Goal: Information Seeking & Learning: Compare options

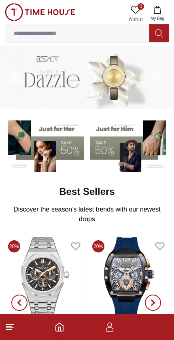
click at [109, 34] on input at bounding box center [77, 33] width 144 height 16
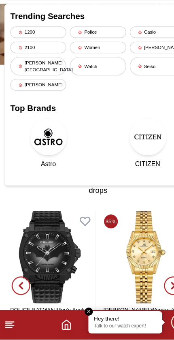
scroll to position [12, 0]
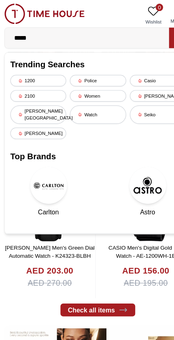
click at [91, 28] on input "*****" at bounding box center [77, 33] width 144 height 16
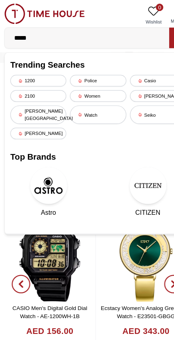
click at [97, 31] on input "*****" at bounding box center [77, 33] width 144 height 16
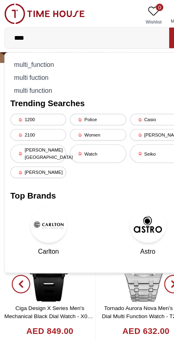
type input "*****"
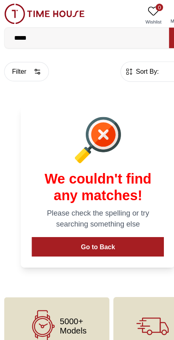
click at [135, 62] on span "Sort By:" at bounding box center [130, 63] width 22 height 8
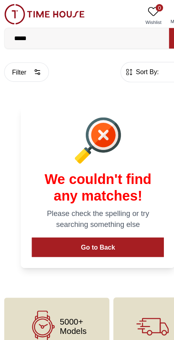
scroll to position [4, 0]
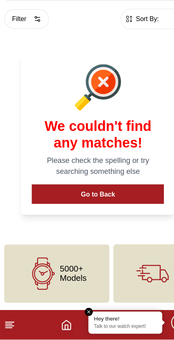
click at [13, 322] on icon at bounding box center [10, 327] width 10 height 10
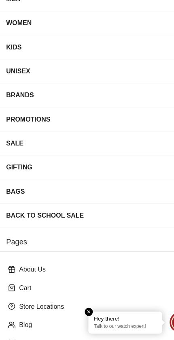
click at [125, 55] on div "WOMEN" at bounding box center [79, 62] width 147 height 15
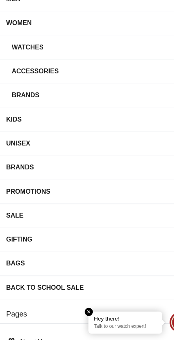
click at [124, 76] on div "Watches" at bounding box center [82, 83] width 142 height 15
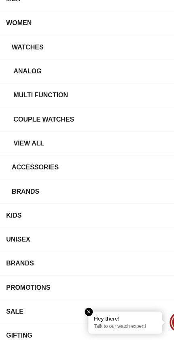
click at [103, 160] on div "View all" at bounding box center [90, 167] width 155 height 15
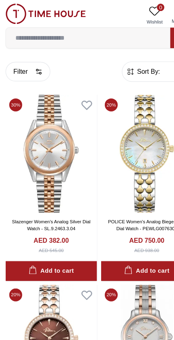
click at [130, 66] on span "Sort By:" at bounding box center [130, 63] width 22 height 8
click at [129, 64] on span "Sort By:" at bounding box center [130, 63] width 22 height 8
click at [123, 64] on span "Sort By:" at bounding box center [130, 63] width 22 height 8
click at [123, 67] on form "Sort By: ​ ****** ​" at bounding box center [138, 63] width 62 height 18
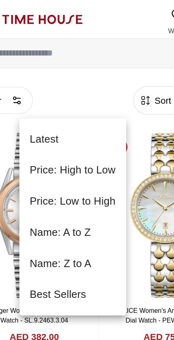
click at [65, 128] on li "Price: Low to High" at bounding box center [69, 125] width 67 height 19
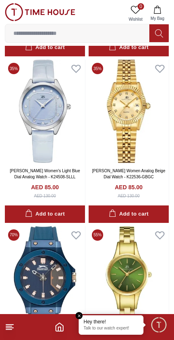
scroll to position [1513, 0]
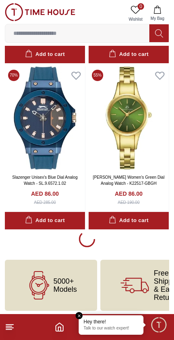
scroll to position [1511, 0]
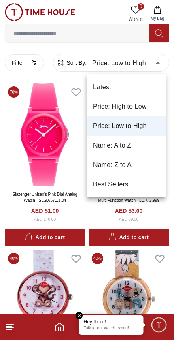
click at [6, 57] on div at bounding box center [87, 170] width 174 height 340
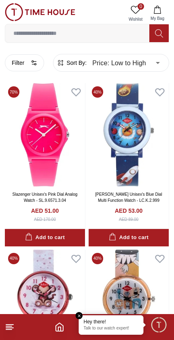
click at [26, 64] on button "Filter" at bounding box center [24, 62] width 39 height 17
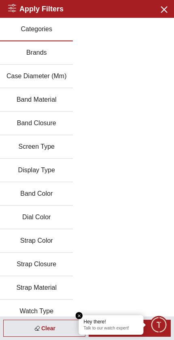
click at [26, 64] on button "Brands" at bounding box center [36, 52] width 73 height 23
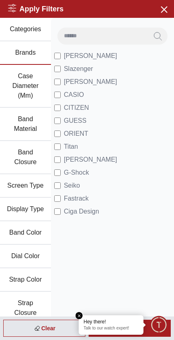
click at [23, 33] on button "Categories" at bounding box center [25, 29] width 51 height 23
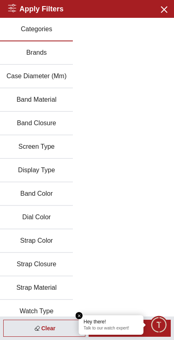
click at [23, 33] on button "Categories" at bounding box center [36, 29] width 73 height 23
click at [23, 32] on button "Categories" at bounding box center [36, 29] width 73 height 23
click at [164, 14] on button "Close menu" at bounding box center [163, 8] width 13 height 13
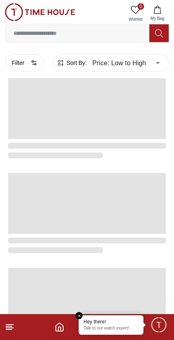
click at [7, 322] on icon at bounding box center [10, 327] width 10 height 10
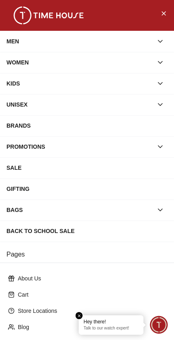
click at [151, 40] on div "MEN" at bounding box center [79, 41] width 147 height 15
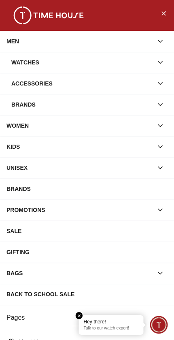
click at [152, 64] on div "Watches" at bounding box center [82, 62] width 142 height 15
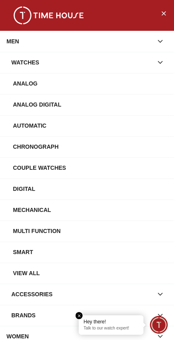
click at [89, 277] on div "View All" at bounding box center [90, 273] width 155 height 15
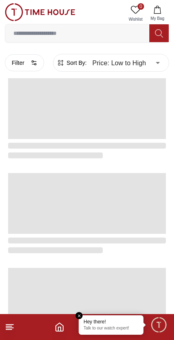
type input "******"
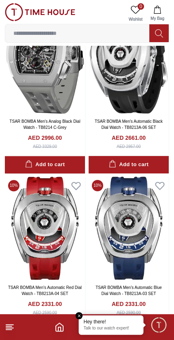
scroll to position [72, 0]
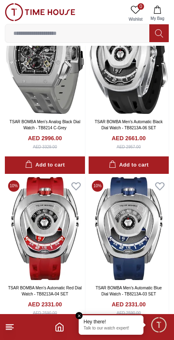
click at [13, 324] on line at bounding box center [9, 324] width 7 height 0
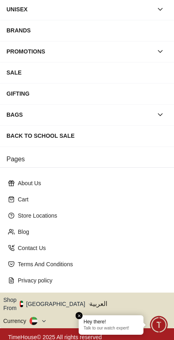
scroll to position [95, 0]
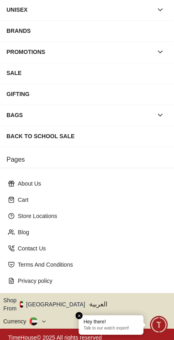
click at [57, 300] on button "Shop From UAE" at bounding box center [47, 304] width 88 height 16
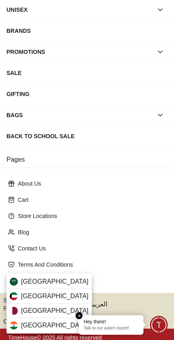
click at [62, 306] on div "[GEOGRAPHIC_DATA]" at bounding box center [48, 310] width 85 height 15
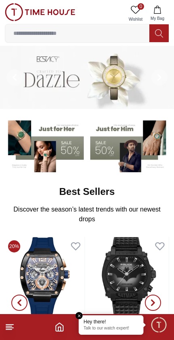
click at [14, 325] on icon at bounding box center [10, 327] width 10 height 10
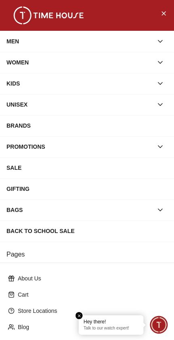
click at [151, 62] on div "WOMEN" at bounding box center [79, 62] width 147 height 15
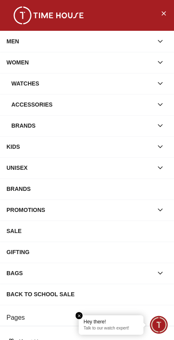
click at [146, 78] on div "Watches" at bounding box center [82, 83] width 142 height 15
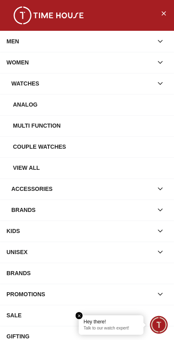
click at [113, 159] on div "View all" at bounding box center [87, 167] width 174 height 21
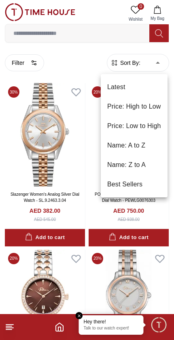
click at [158, 122] on li "Price: Low to High" at bounding box center [134, 125] width 67 height 19
type input "*"
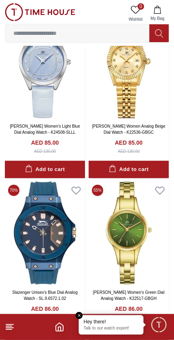
scroll to position [1513, 0]
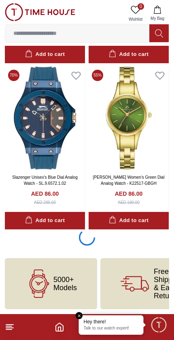
scroll to position [1511, 0]
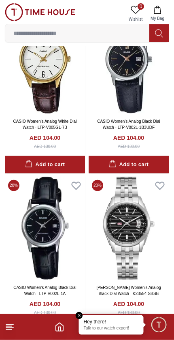
scroll to position [4399, 0]
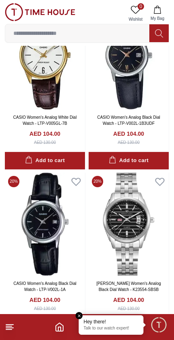
click at [13, 325] on icon at bounding box center [10, 327] width 10 height 10
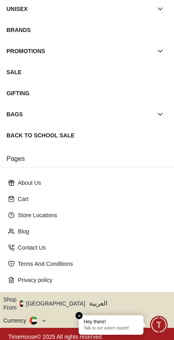
scroll to position [95, 0]
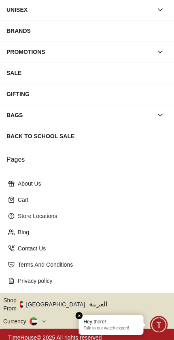
click at [88, 302] on icon "button" at bounding box center [89, 304] width 3 height 6
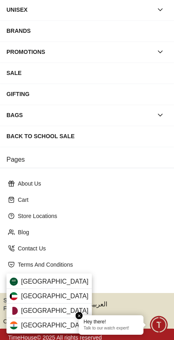
click at [61, 308] on div "[GEOGRAPHIC_DATA]" at bounding box center [48, 310] width 85 height 15
